Goal: Obtain resource: Download file/media

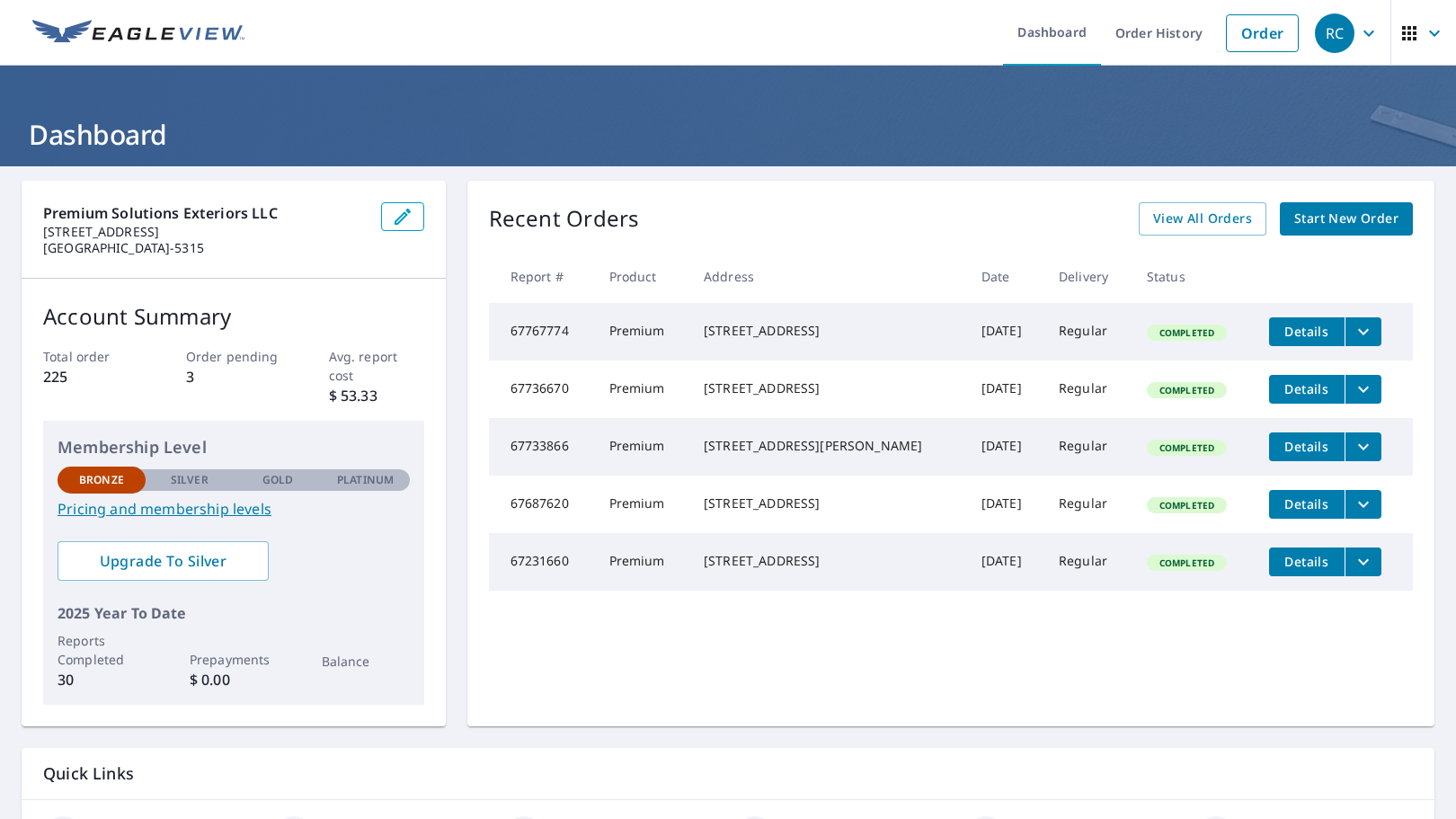
click at [1330, 331] on span "Details" at bounding box center [1306, 331] width 54 height 17
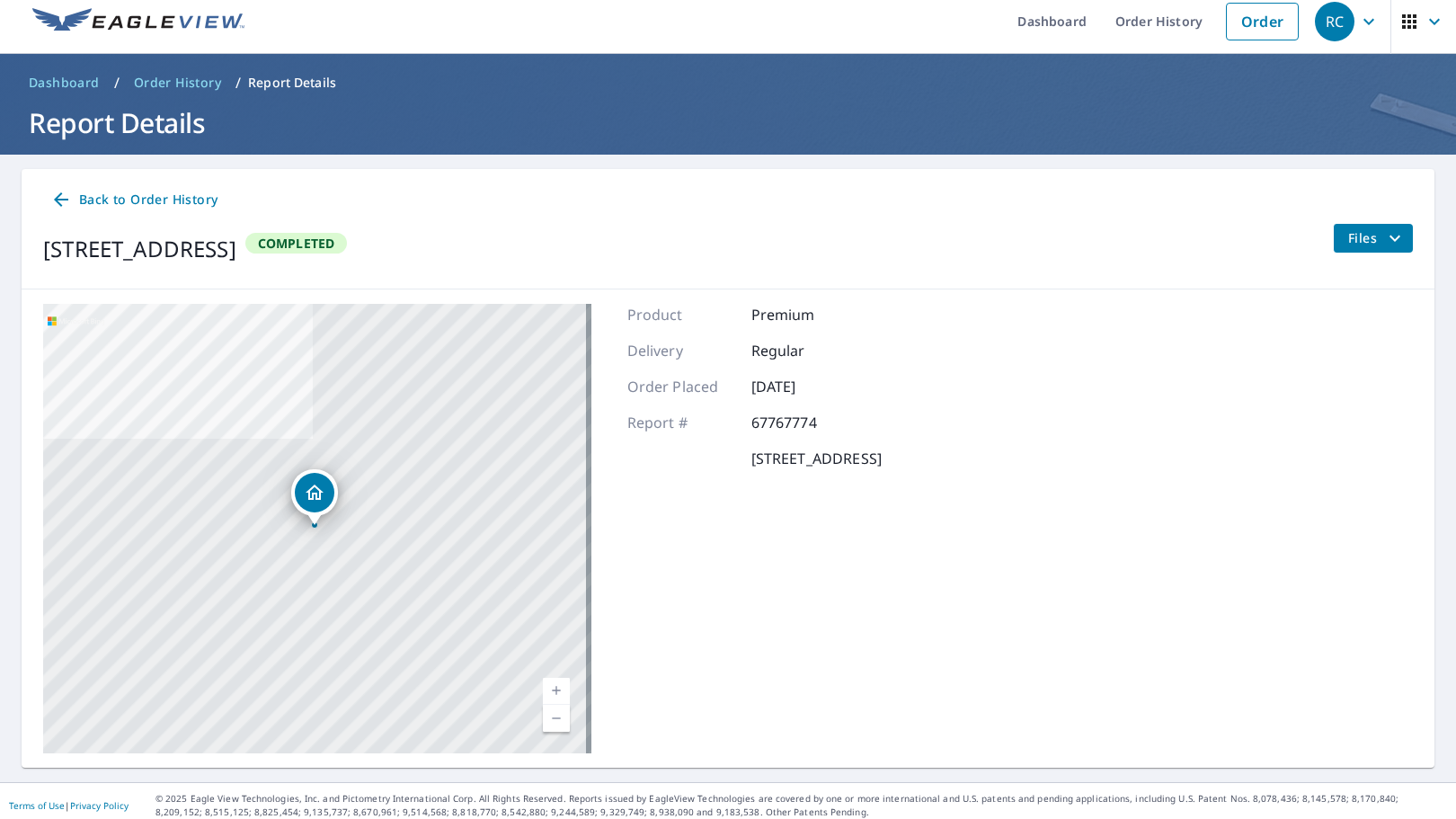
scroll to position [20, 0]
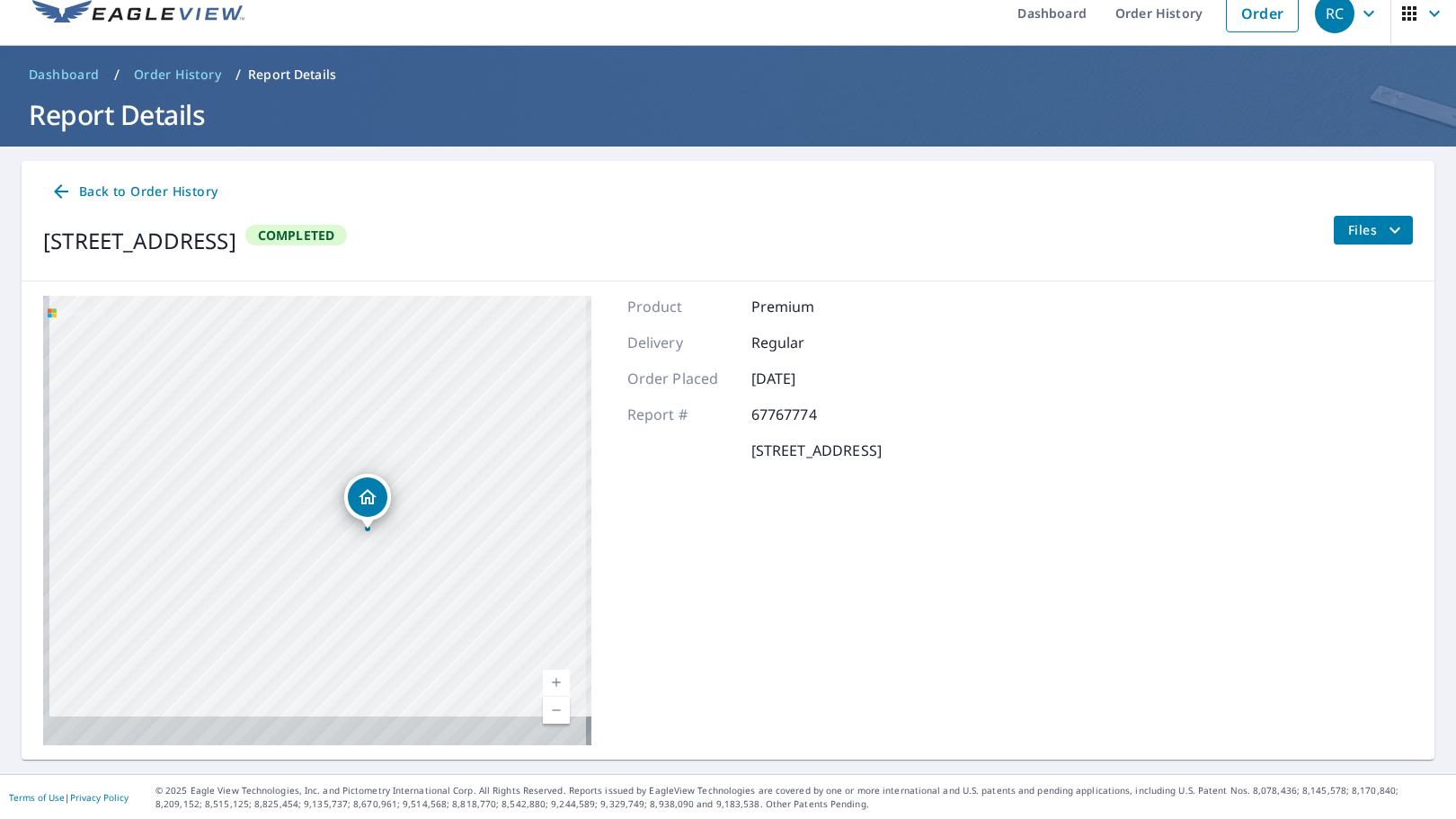
drag, startPoint x: 360, startPoint y: 622, endPoint x: 377, endPoint y: 554, distance: 70.1
click at [377, 554] on div "[STREET_ADDRESS]" at bounding box center [317, 520] width 549 height 449
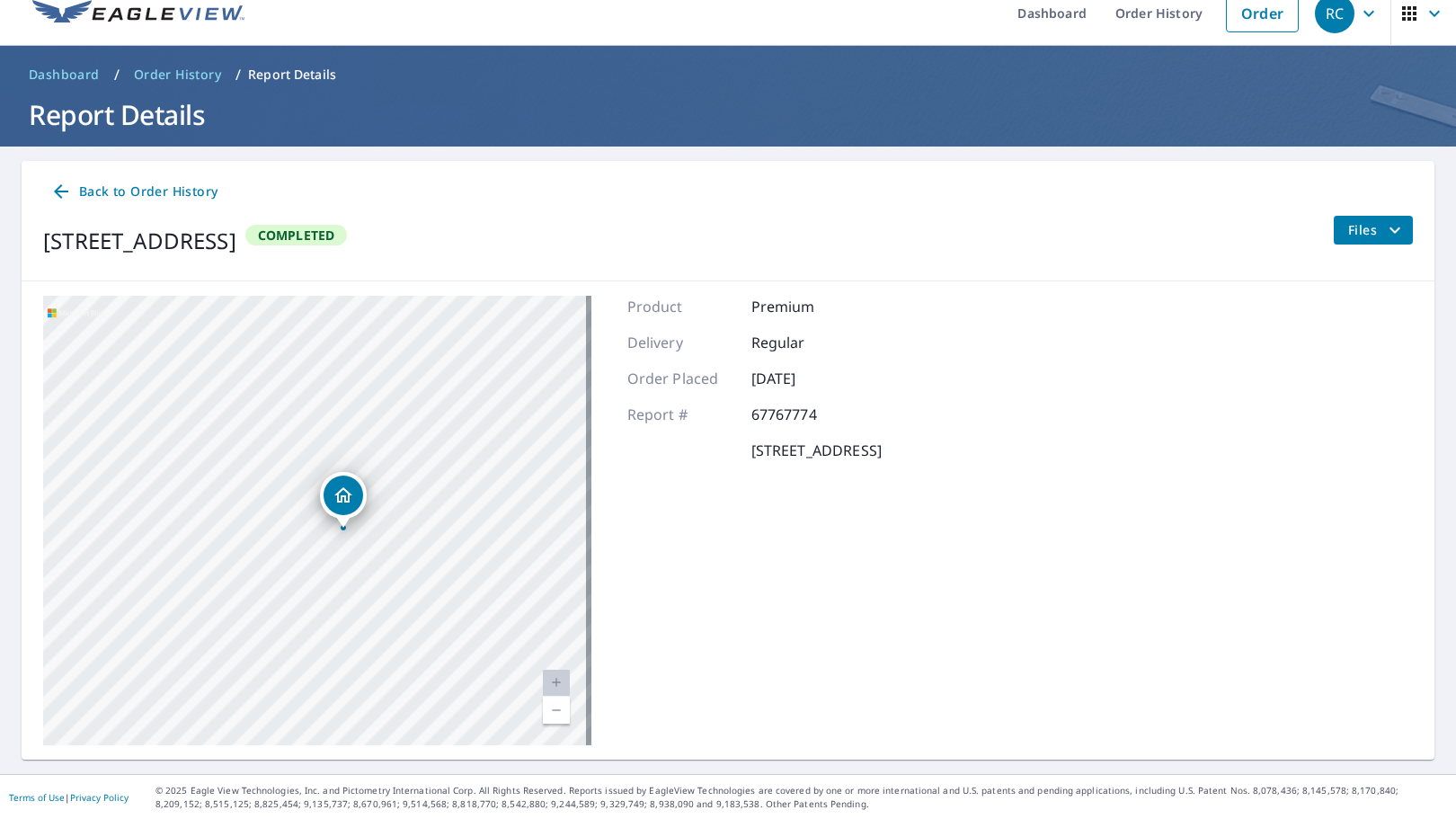
click at [312, 412] on div "[STREET_ADDRESS]" at bounding box center [317, 520] width 549 height 449
click at [354, 495] on div "Dropped pin, building 1, Residential property, 5645 11th Ave NE, Seattle, WA 98…" at bounding box center [344, 495] width 40 height 40
click at [61, 190] on icon at bounding box center [61, 191] width 22 height 22
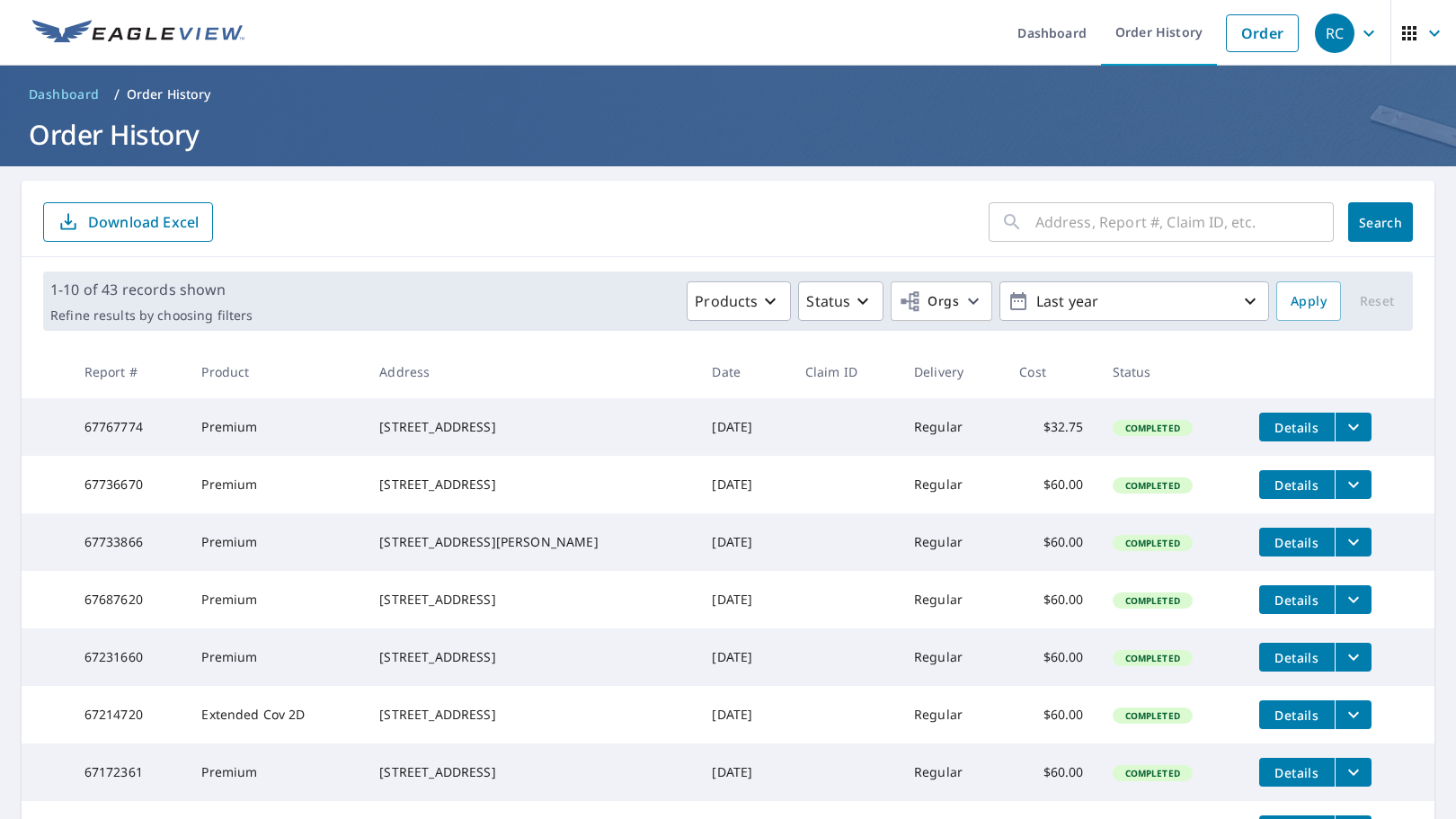
click at [1359, 431] on icon "filesDropdownBtn-67767774" at bounding box center [1353, 426] width 22 height 22
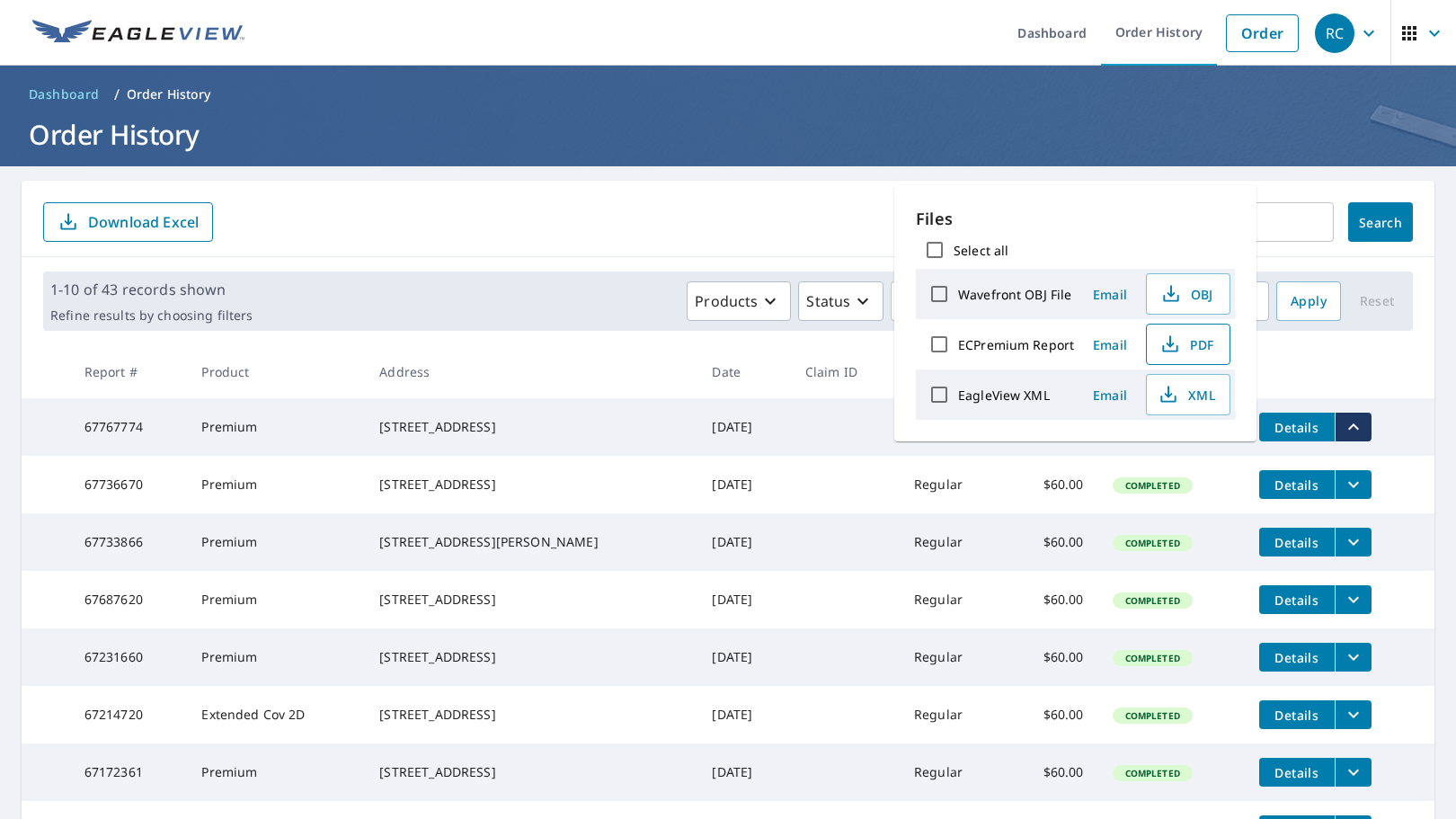
click at [1216, 346] on button "PDF" at bounding box center [1187, 344] width 84 height 42
click at [1356, 603] on icon "filesDropdownBtn-67687620" at bounding box center [1353, 600] width 10 height 7
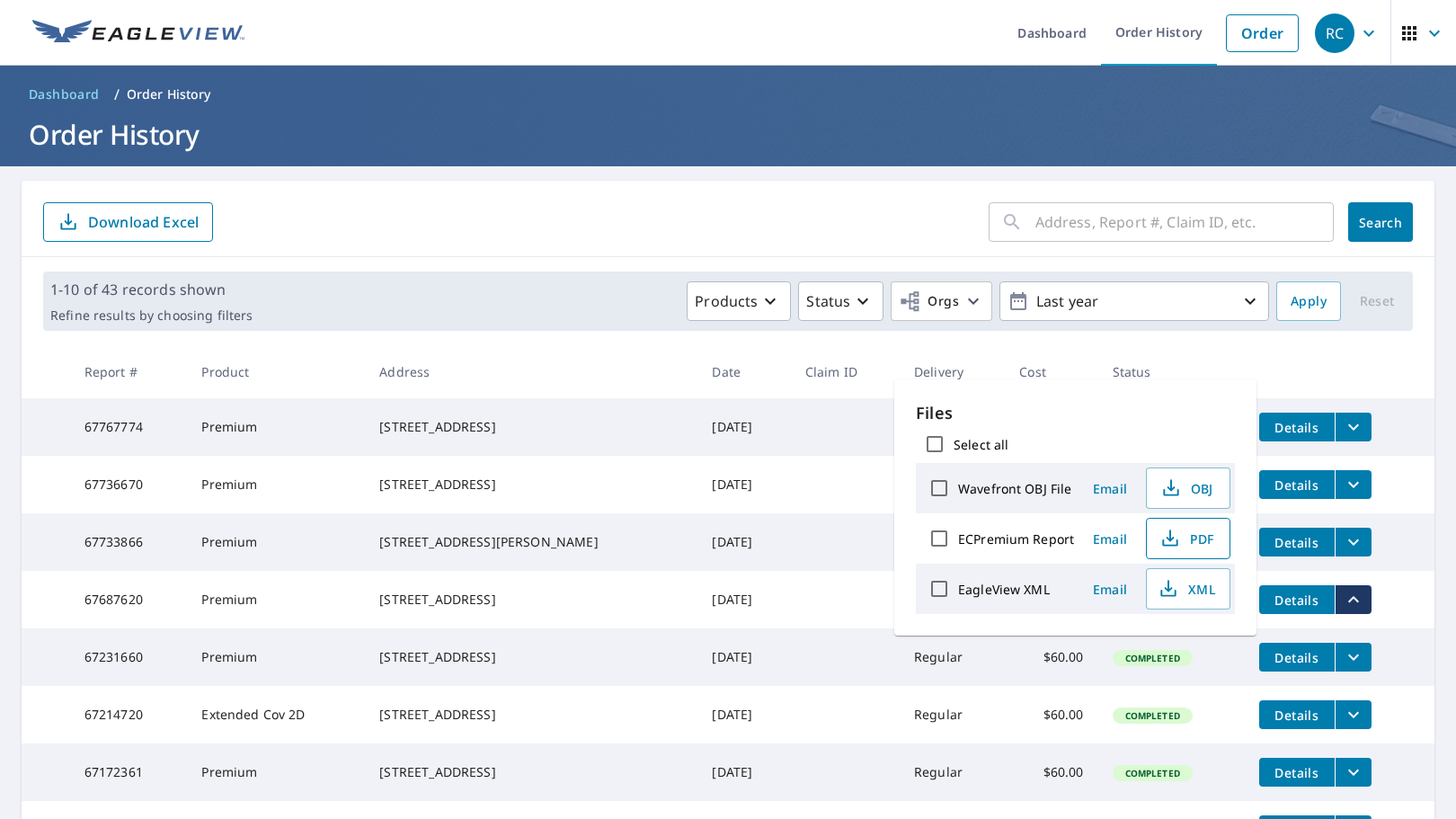
click at [1200, 544] on span "PDF" at bounding box center [1186, 538] width 58 height 22
click at [1196, 547] on span "PDF" at bounding box center [1186, 538] width 58 height 22
click at [1364, 42] on icon "button" at bounding box center [1369, 33] width 22 height 22
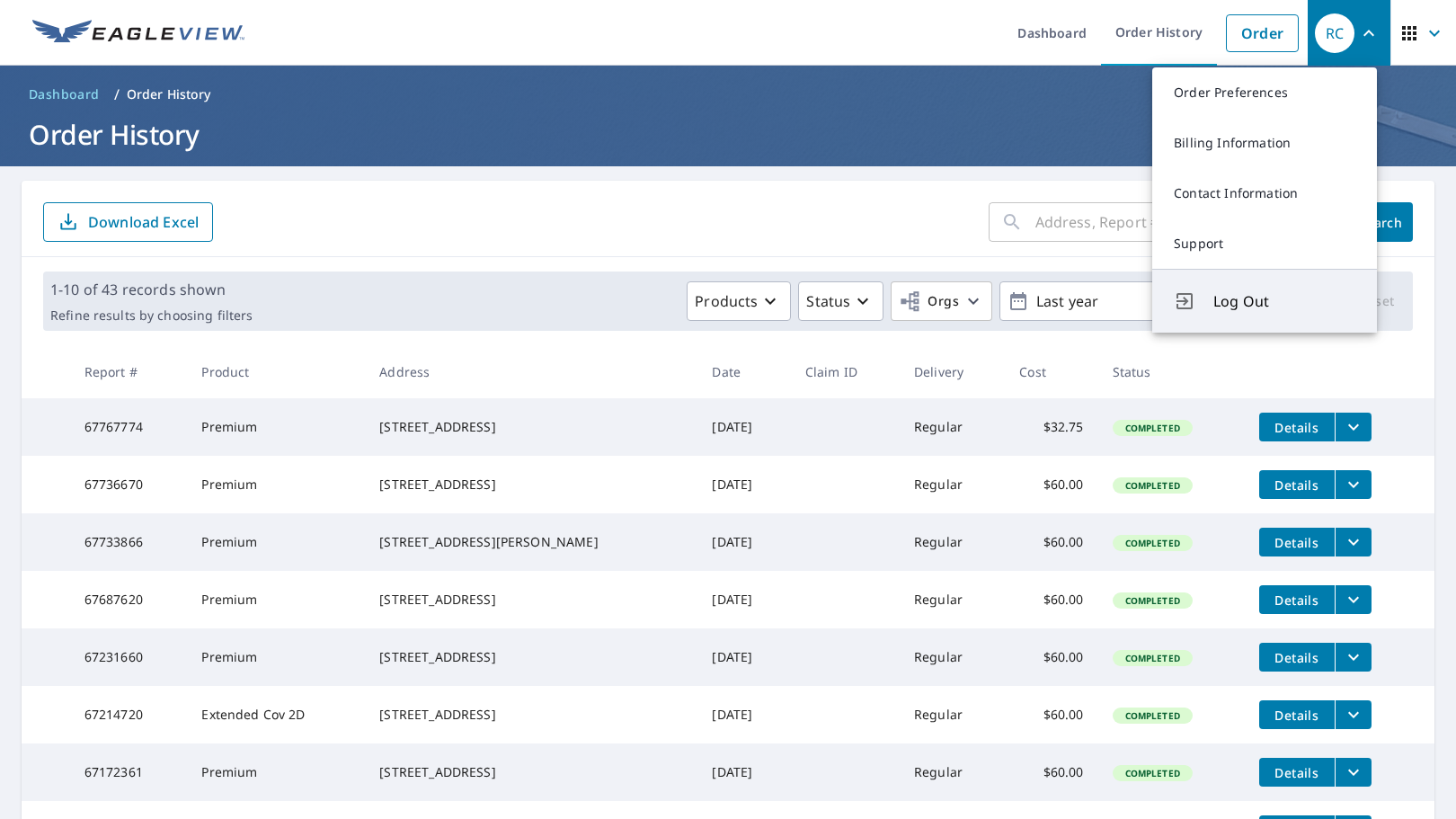
click at [1226, 312] on span "Log Out" at bounding box center [1284, 301] width 142 height 22
